Goal: Task Accomplishment & Management: Manage account settings

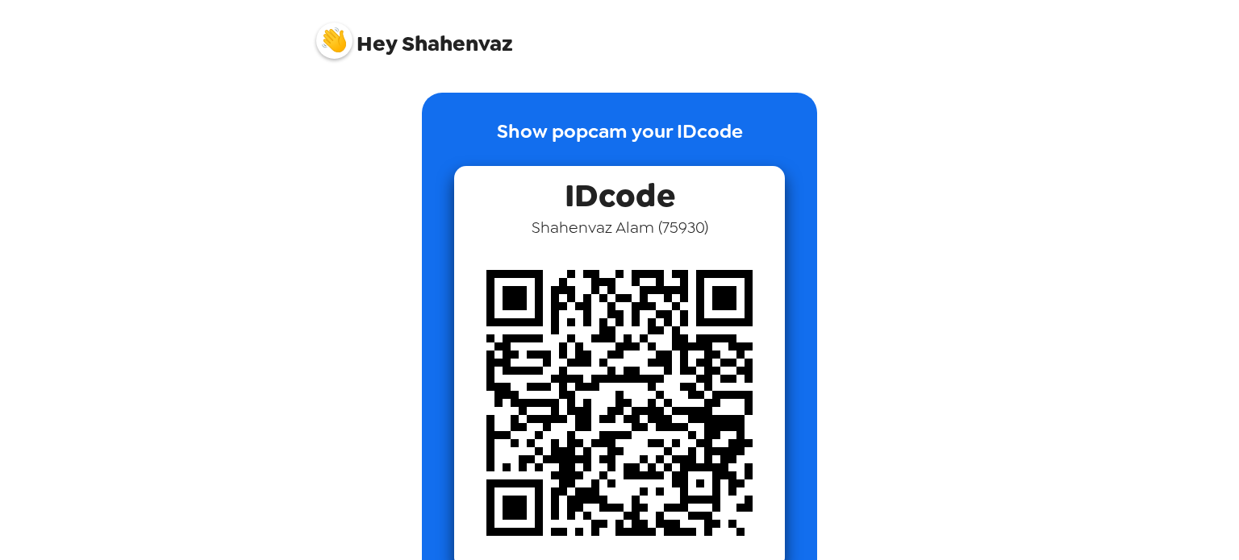
scroll to position [56, 0]
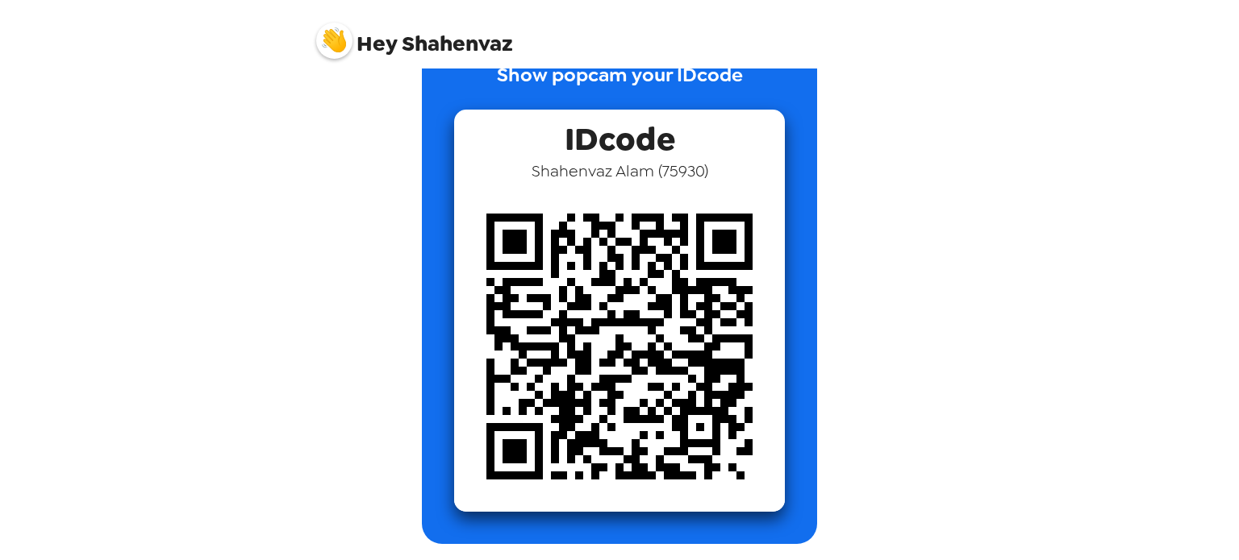
click at [633, 206] on img at bounding box center [619, 346] width 331 height 331
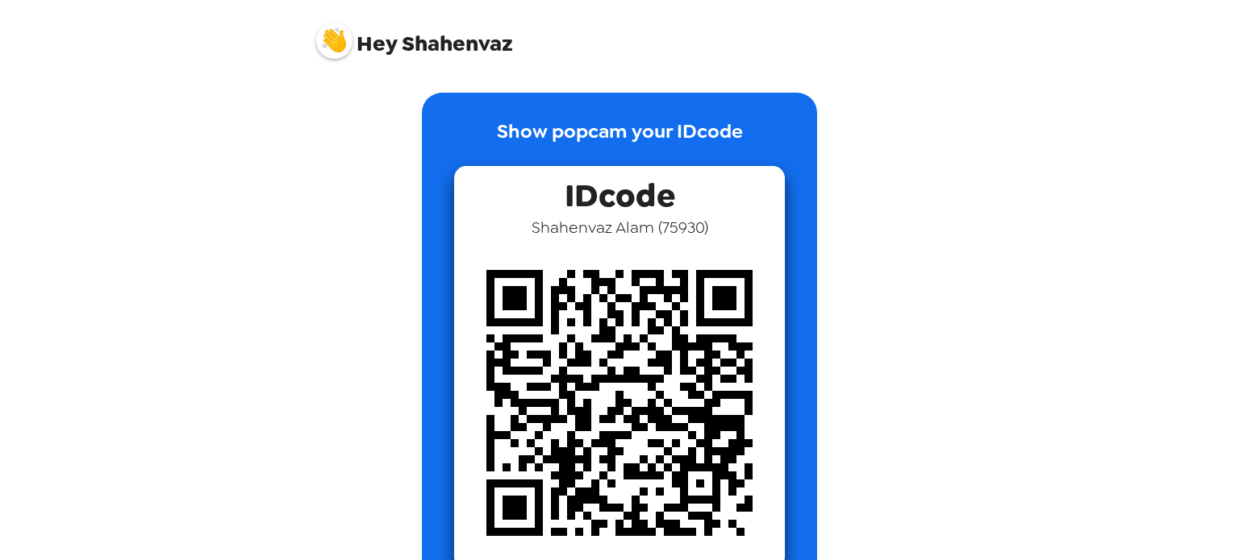
click at [452, 60] on div "Hey [PERSON_NAME]" at bounding box center [619, 34] width 645 height 69
